Goal: Transaction & Acquisition: Purchase product/service

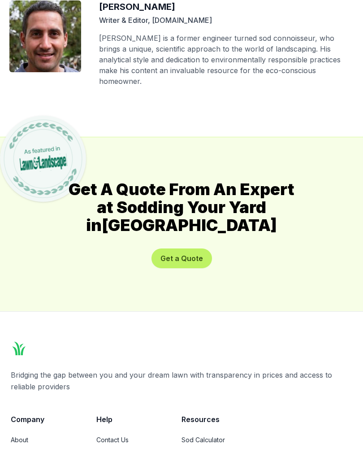
scroll to position [5100, 0]
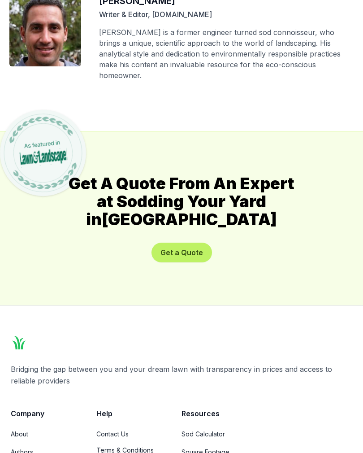
click at [195, 243] on button "Get a Quote" at bounding box center [182, 253] width 61 height 20
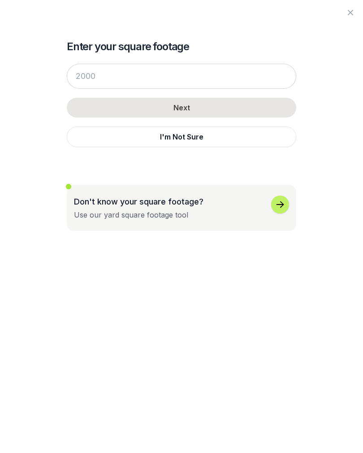
click at [284, 211] on div "button" at bounding box center [280, 204] width 18 height 18
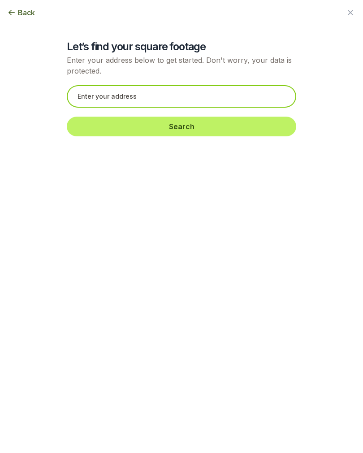
click at [152, 95] on input "text" at bounding box center [182, 96] width 230 height 22
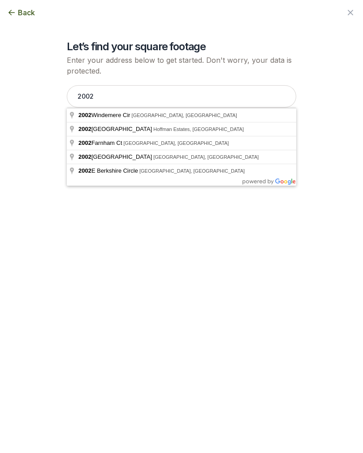
type input "2002 Farnham Ct, [GEOGRAPHIC_DATA], [GEOGRAPHIC_DATA]"
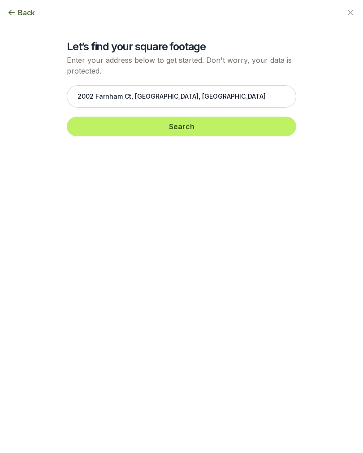
click at [252, 131] on button "Search" at bounding box center [182, 127] width 230 height 20
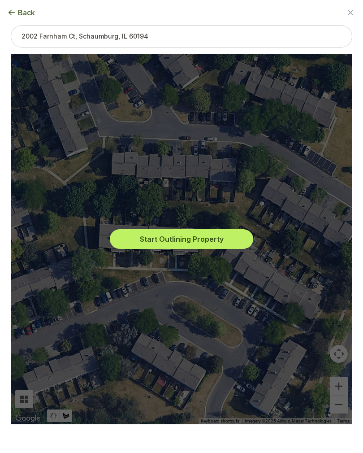
click at [236, 246] on button "Start Outlining Property" at bounding box center [181, 239] width 143 height 20
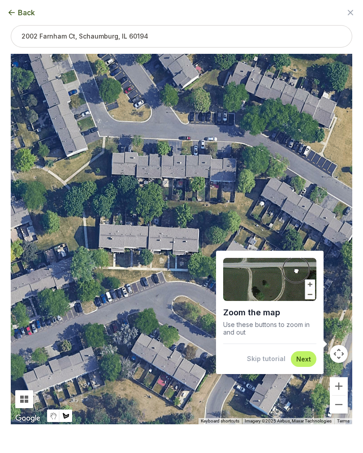
click at [303, 363] on button "Next" at bounding box center [303, 359] width 15 height 9
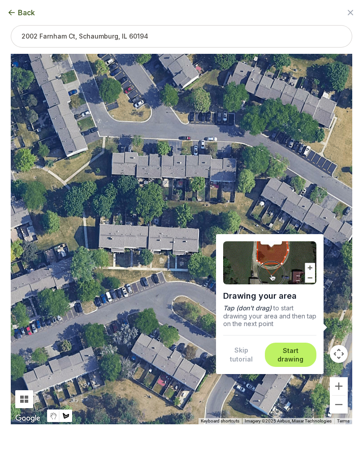
click at [246, 362] on button "Skip tutorial" at bounding box center [241, 355] width 36 height 18
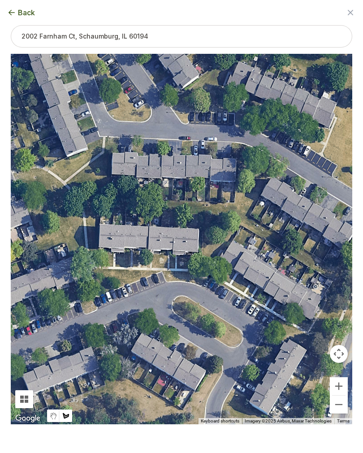
click at [338, 395] on button "Zoom in" at bounding box center [339, 386] width 18 height 18
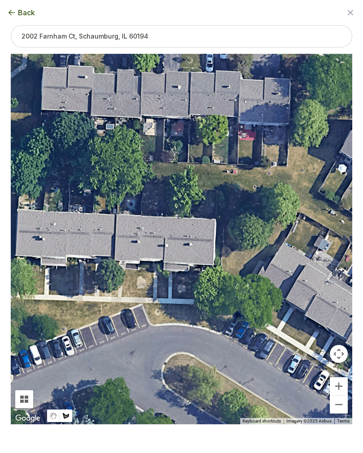
click at [343, 395] on button "Zoom in" at bounding box center [339, 386] width 18 height 18
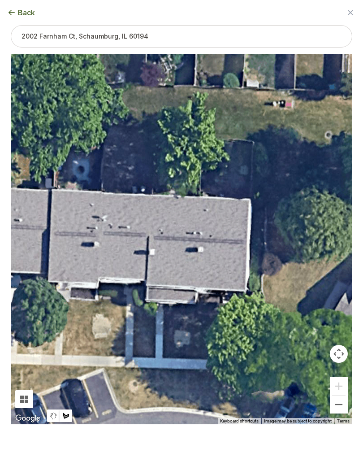
click at [340, 413] on button "Zoom out" at bounding box center [339, 404] width 18 height 18
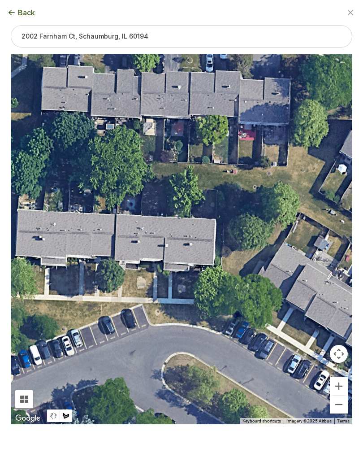
click at [338, 395] on button "Zoom in" at bounding box center [339, 386] width 18 height 18
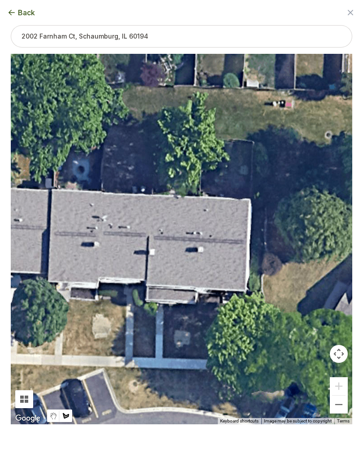
click at [344, 413] on button "Zoom out" at bounding box center [339, 404] width 18 height 18
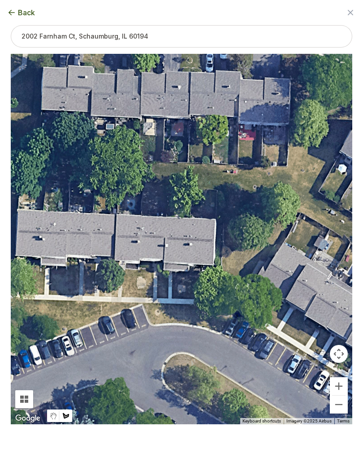
click at [340, 413] on button "Zoom out" at bounding box center [339, 404] width 18 height 18
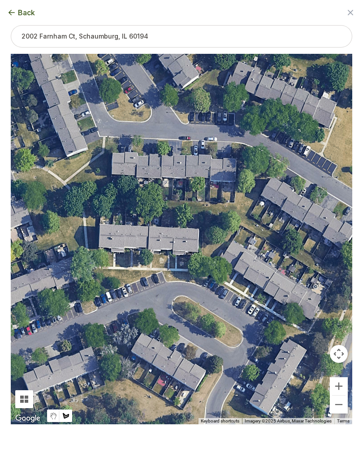
click at [341, 413] on button "Zoom out" at bounding box center [339, 404] width 18 height 18
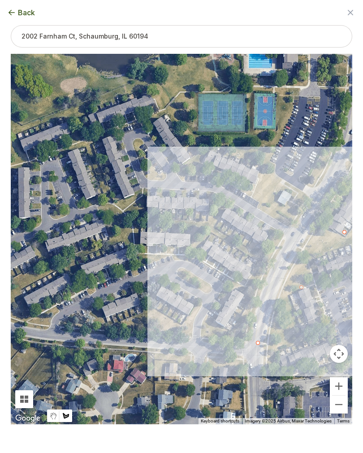
click at [339, 392] on button "Zoom in" at bounding box center [339, 386] width 18 height 18
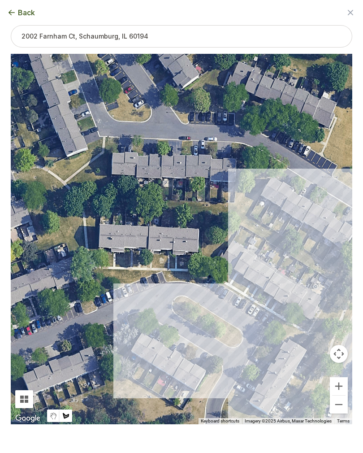
click at [342, 392] on button "Zoom in" at bounding box center [339, 386] width 18 height 18
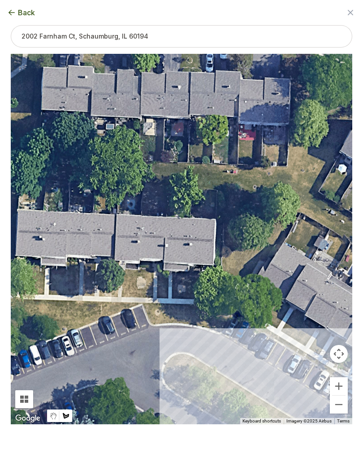
click at [340, 395] on button "Zoom in" at bounding box center [339, 386] width 18 height 18
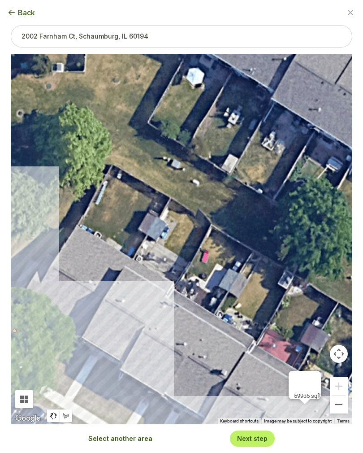
click at [342, 413] on button "Zoom out" at bounding box center [339, 404] width 18 height 18
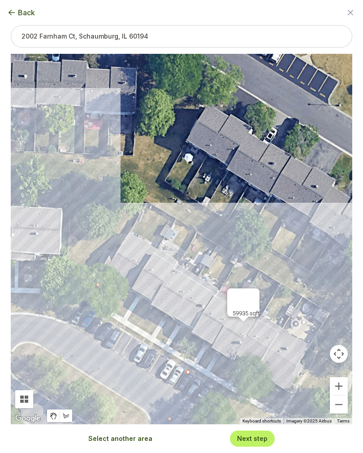
click at [341, 413] on button "Zoom out" at bounding box center [339, 404] width 18 height 18
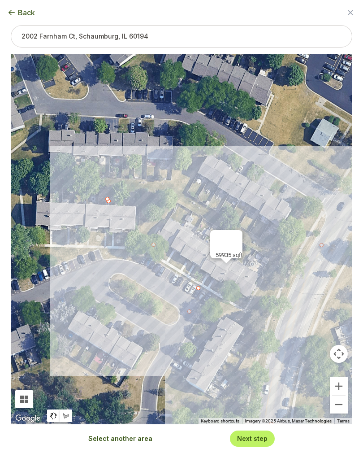
click at [105, 195] on div "59935 sqft" at bounding box center [182, 239] width 342 height 370
click at [109, 201] on div at bounding box center [107, 199] width 13 height 13
click at [108, 200] on div at bounding box center [107, 199] width 13 height 13
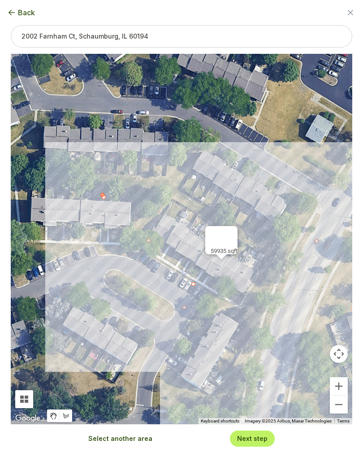
click at [30, 9] on span "Back" at bounding box center [26, 12] width 17 height 11
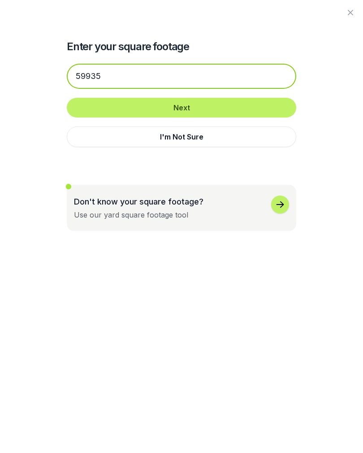
click at [155, 74] on input "59935" at bounding box center [182, 76] width 230 height 25
type input "5"
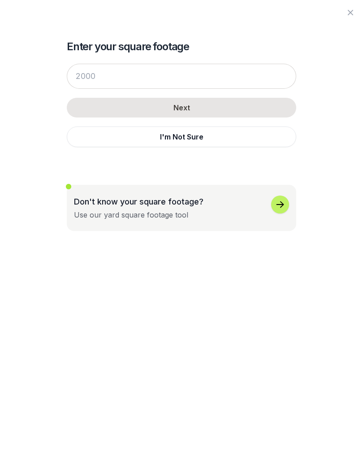
click at [283, 201] on icon "button" at bounding box center [280, 204] width 11 height 11
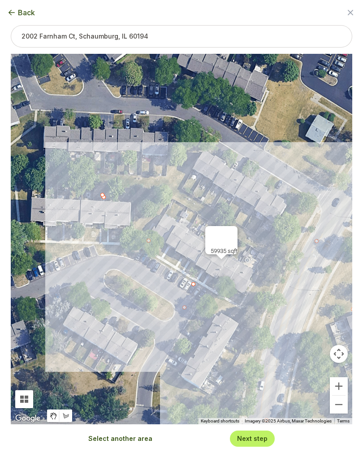
click at [340, 362] on button "Map camera controls" at bounding box center [339, 354] width 18 height 18
click at [277, 361] on button "Move left" at bounding box center [272, 354] width 18 height 18
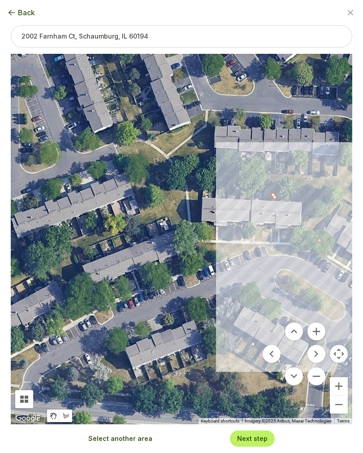
click at [344, 395] on button "Zoom in" at bounding box center [339, 386] width 18 height 18
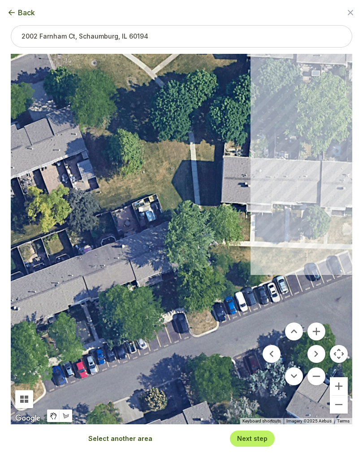
click at [319, 363] on button "Move right" at bounding box center [317, 354] width 18 height 18
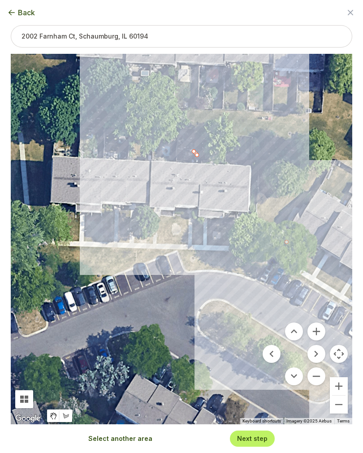
click at [341, 394] on button "Zoom in" at bounding box center [339, 386] width 18 height 18
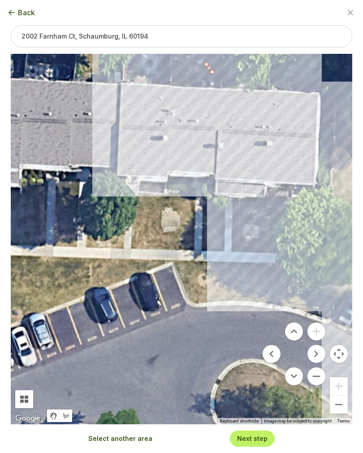
click at [299, 340] on button "Move up" at bounding box center [294, 331] width 18 height 18
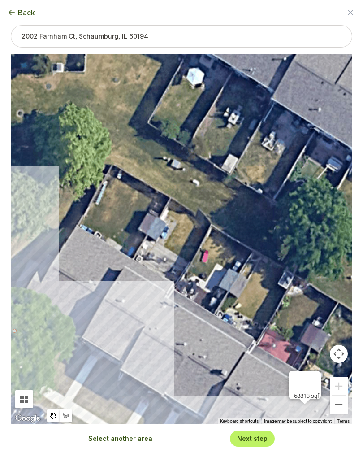
click at [52, 422] on div "58813 sqft" at bounding box center [182, 239] width 342 height 370
click at [321, 387] on button "Close" at bounding box center [310, 382] width 22 height 22
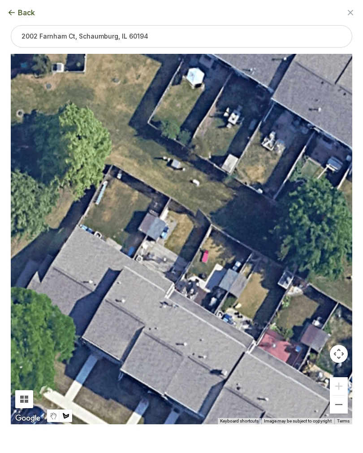
click at [340, 363] on button "Map camera controls" at bounding box center [339, 354] width 18 height 18
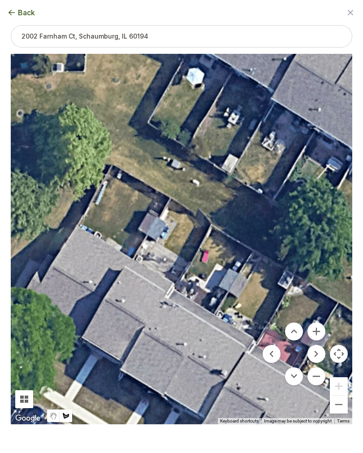
click at [293, 340] on button "Move up" at bounding box center [294, 331] width 18 height 18
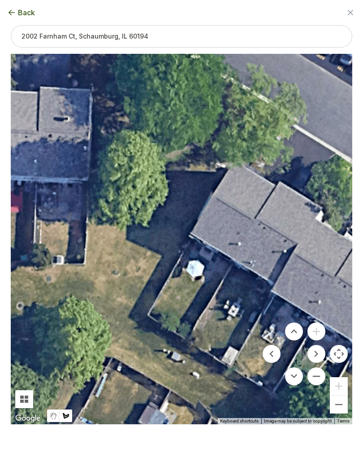
click at [273, 363] on button "Move left" at bounding box center [272, 354] width 18 height 18
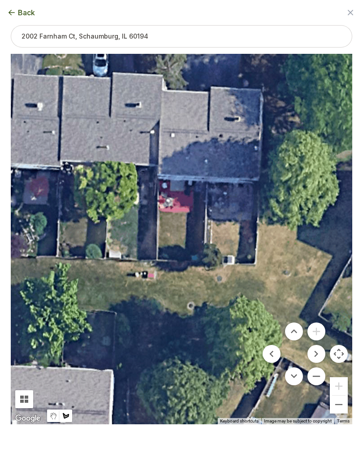
click at [274, 359] on button "Move left" at bounding box center [272, 354] width 18 height 18
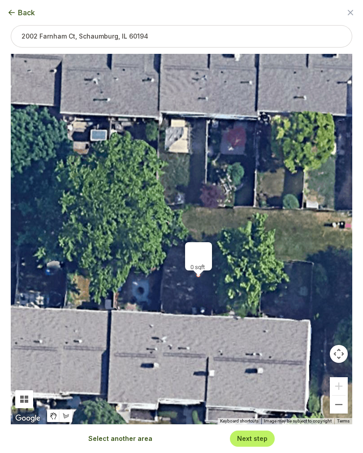
click at [204, 277] on div at bounding box center [198, 275] width 13 height 13
click at [202, 282] on div at bounding box center [198, 275] width 13 height 13
click at [200, 282] on div at bounding box center [198, 275] width 13 height 13
click at [199, 252] on button "Close" at bounding box center [202, 253] width 22 height 22
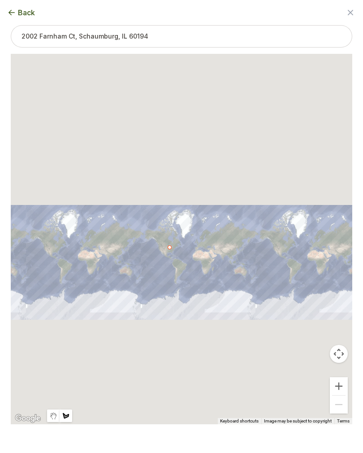
click at [24, 106] on img at bounding box center [43, 153] width 95 height 95
click at [26, 9] on span "Back" at bounding box center [26, 12] width 17 height 11
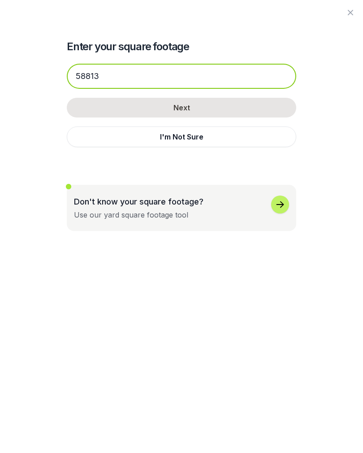
click at [118, 82] on input "58813" at bounding box center [182, 76] width 230 height 25
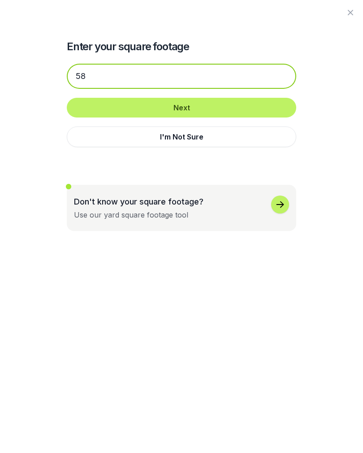
type input "5"
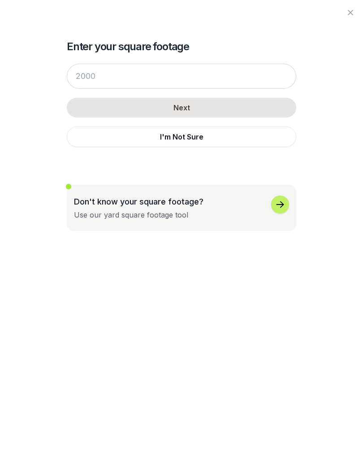
click at [286, 200] on div "button" at bounding box center [280, 204] width 18 height 18
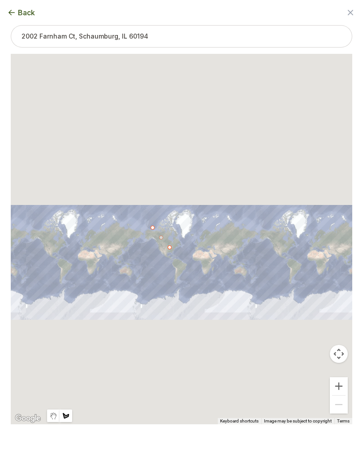
click at [29, 4] on div "Back" at bounding box center [181, 12] width 363 height 25
click at [28, 17] on span "Back" at bounding box center [26, 12] width 17 height 11
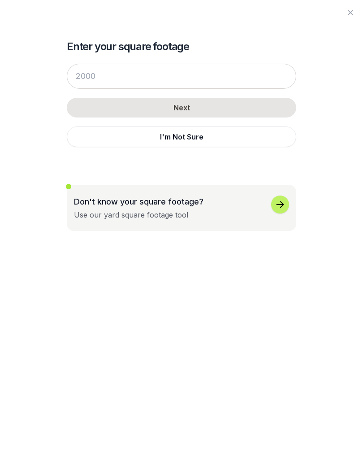
click at [282, 204] on icon "button" at bounding box center [280, 204] width 11 height 11
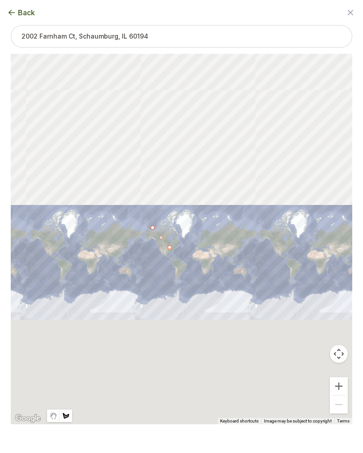
click at [344, 395] on button "Zoom in" at bounding box center [339, 386] width 18 height 18
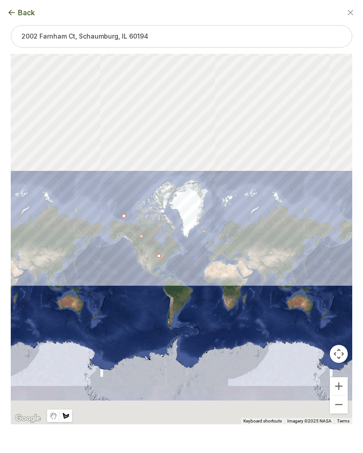
click at [342, 413] on button "Zoom out" at bounding box center [339, 404] width 18 height 18
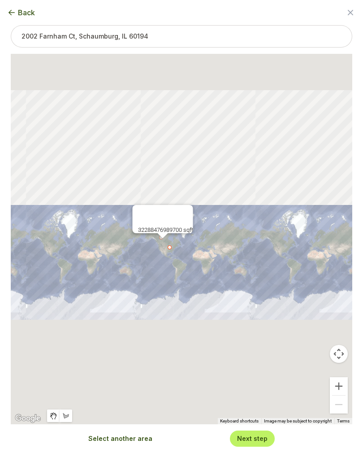
click at [281, 230] on div "32288476989700 sqft" at bounding box center [182, 239] width 342 height 370
click at [271, 221] on div "32288476989700 sqft" at bounding box center [182, 239] width 342 height 370
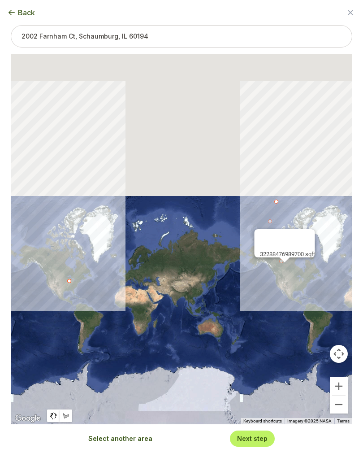
click at [59, 257] on div "32288476989700 sqft" at bounding box center [182, 239] width 342 height 370
click at [26, 12] on span "Back" at bounding box center [26, 12] width 17 height 11
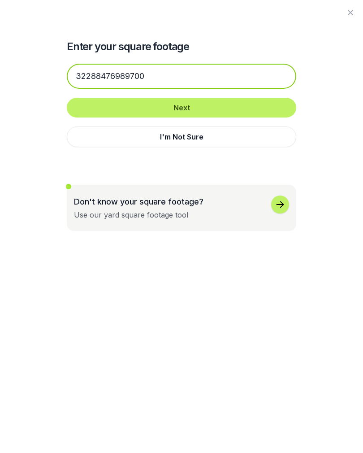
click at [172, 77] on input "32288476989700" at bounding box center [182, 76] width 230 height 25
type input "3"
type input "500"
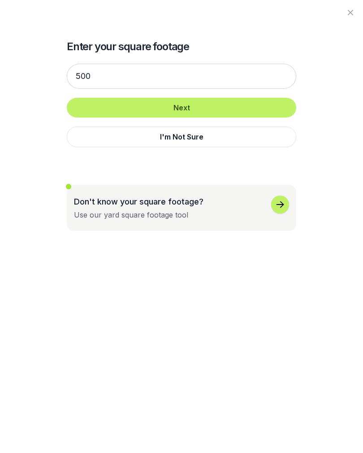
click at [265, 106] on button "Next" at bounding box center [182, 108] width 230 height 20
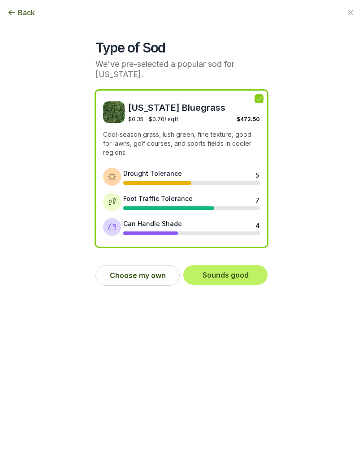
click at [245, 265] on button "Sounds good" at bounding box center [225, 275] width 84 height 20
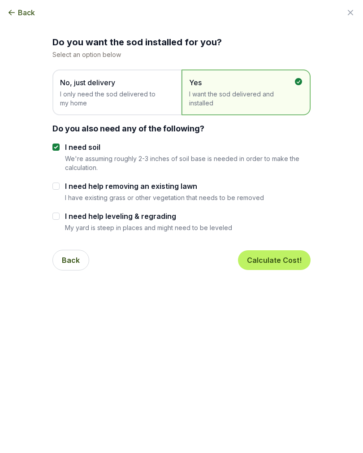
click at [58, 187] on input "I need help removing an existing lawn" at bounding box center [55, 185] width 7 height 7
checkbox input "true"
click at [63, 216] on div "I need help leveling & regrading My yard is steep in places and might need to b…" at bounding box center [181, 221] width 258 height 21
click at [56, 214] on input "I need help leveling & regrading" at bounding box center [55, 215] width 7 height 7
checkbox input "true"
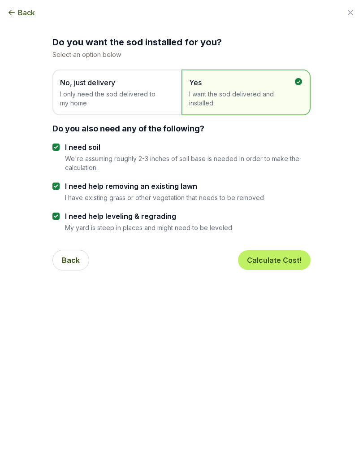
click at [295, 250] on button "Calculate Cost!" at bounding box center [274, 260] width 73 height 20
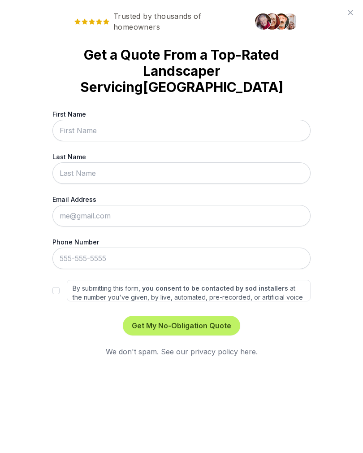
click at [105, 122] on input "First Name" at bounding box center [181, 131] width 258 height 22
type input "[PERSON_NAME]"
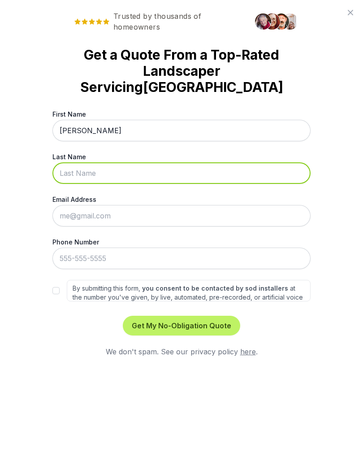
click at [118, 171] on input "Last Name" at bounding box center [181, 173] width 258 height 22
type input "[PERSON_NAME]"
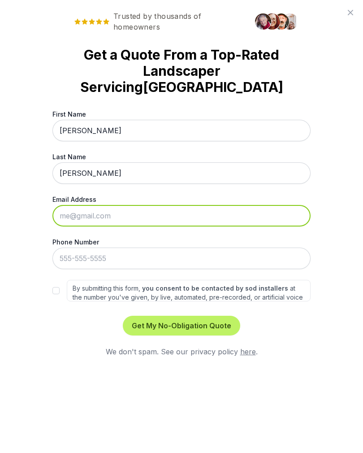
click at [130, 218] on input "Email Address" at bounding box center [181, 216] width 258 height 22
type input "[EMAIL_ADDRESS][DOMAIN_NAME]"
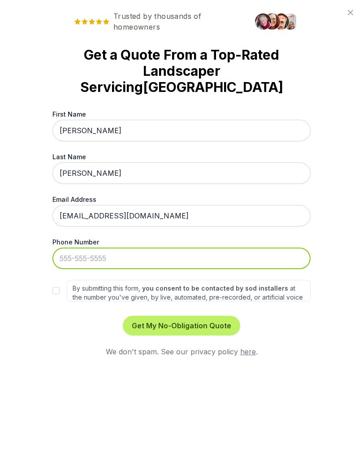
click at [126, 262] on input "Phone Number" at bounding box center [181, 258] width 258 height 22
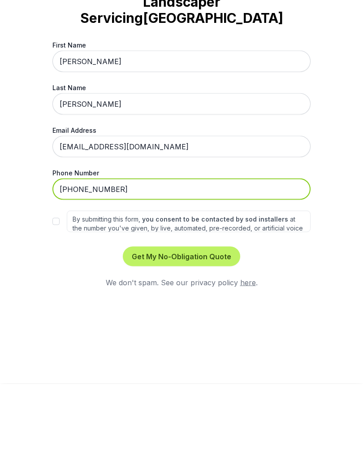
type input "[PHONE_NUMBER]"
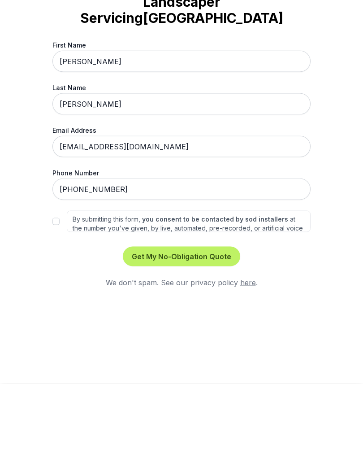
click at [225, 316] on button "Get My No-Obligation Quote" at bounding box center [181, 326] width 117 height 20
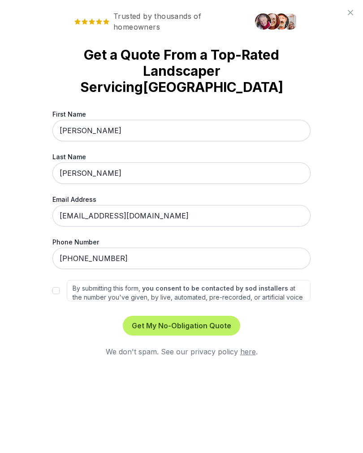
click at [225, 322] on button "Get My No-Obligation Quote" at bounding box center [181, 326] width 117 height 20
click at [229, 321] on button "Get My No-Obligation Quote" at bounding box center [181, 326] width 117 height 20
click at [175, 440] on div "Please agree to the terms and conditions" at bounding box center [186, 430] width 130 height 19
click at [162, 440] on div "Please agree to the terms and conditions" at bounding box center [186, 430] width 130 height 19
click at [59, 289] on input "By submitting this form, you consent to be contacted by sod installers at the n…" at bounding box center [55, 290] width 7 height 7
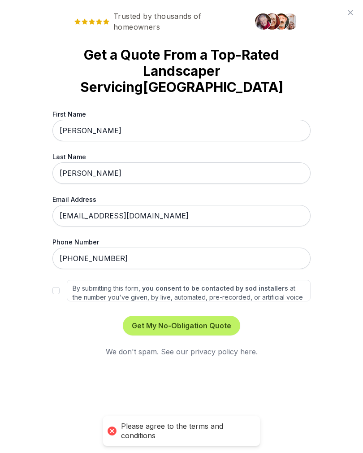
checkbox input "true"
click at [208, 322] on button "Get My No-Obligation Quote" at bounding box center [181, 326] width 117 height 20
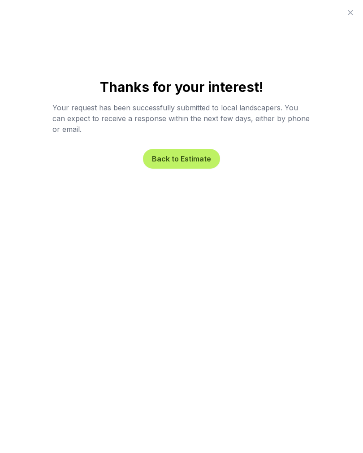
click at [212, 158] on button "Back to Estimate" at bounding box center [181, 159] width 77 height 20
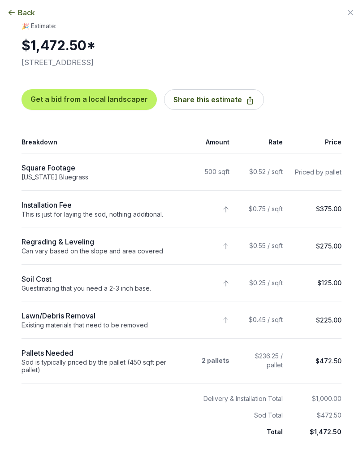
scroll to position [0, 0]
click at [171, 95] on button "Share this estimate" at bounding box center [214, 99] width 100 height 21
click at [26, 13] on span "Back" at bounding box center [26, 12] width 17 height 11
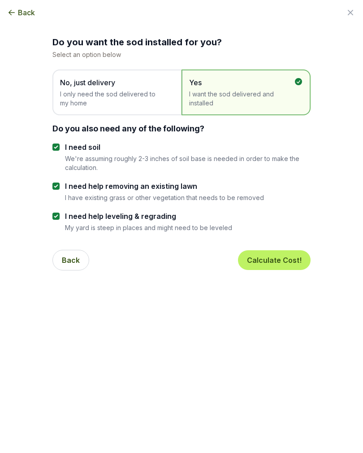
click at [26, 11] on span "Back" at bounding box center [26, 12] width 17 height 11
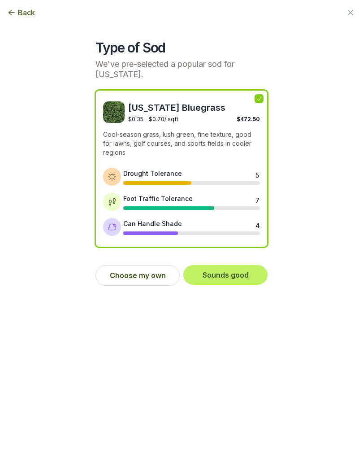
click at [26, 7] on span "Back" at bounding box center [26, 12] width 17 height 11
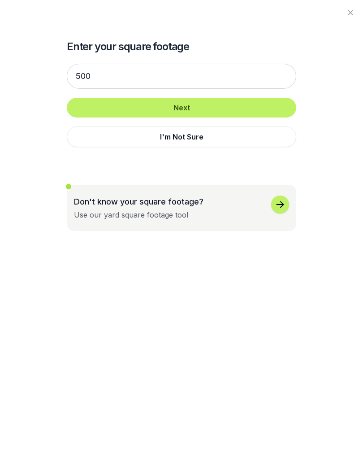
click at [294, 60] on div "500 Next I'm Not Sure" at bounding box center [182, 105] width 230 height 101
click at [353, 17] on icon "button" at bounding box center [350, 12] width 11 height 11
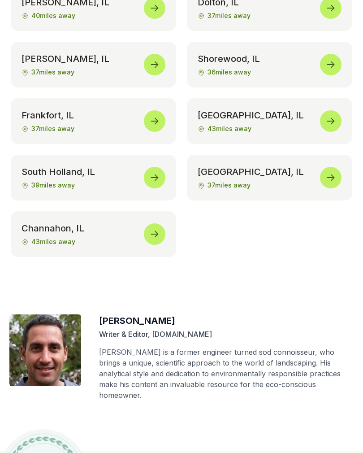
scroll to position [4780, 0]
